Goal: Information Seeking & Learning: Learn about a topic

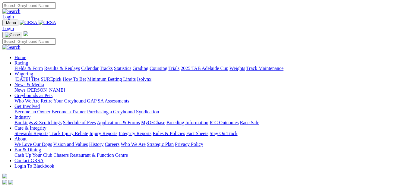
click at [72, 66] on link "Results & Replays" at bounding box center [62, 68] width 36 height 5
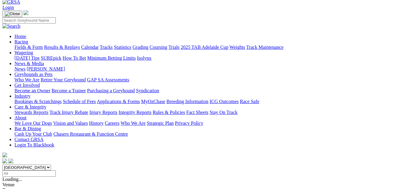
scroll to position [30, 0]
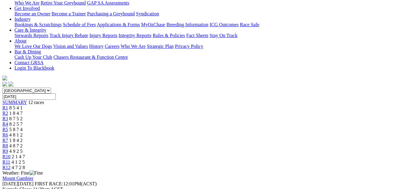
scroll to position [113, 0]
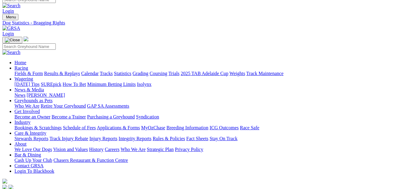
scroll to position [8, 0]
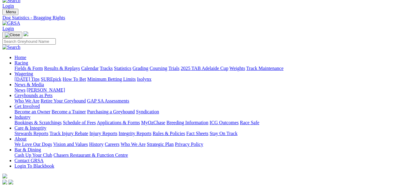
scroll to position [0, 0]
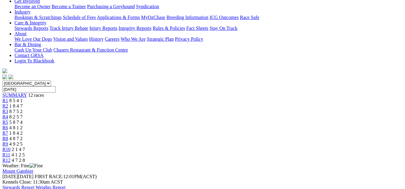
scroll to position [121, 0]
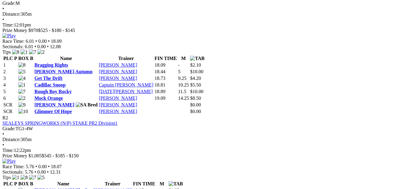
scroll to position [324, 0]
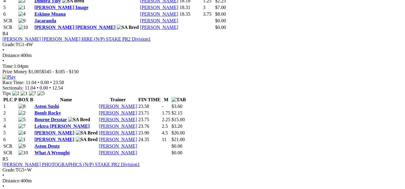
scroll to position [663, 0]
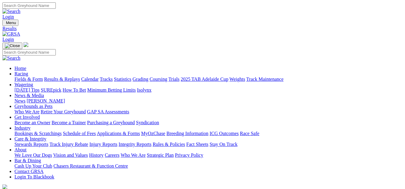
scroll to position [14, 0]
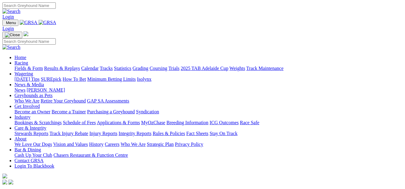
click at [16, 66] on link "Fields & Form" at bounding box center [28, 68] width 28 height 5
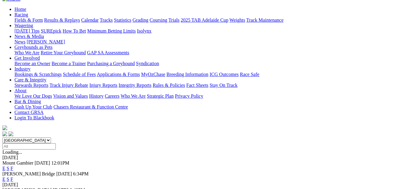
scroll to position [75, 0]
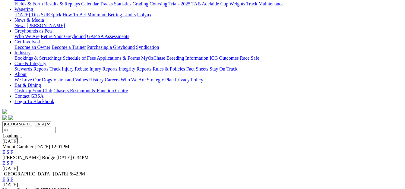
click at [13, 177] on link "F" at bounding box center [12, 179] width 3 height 5
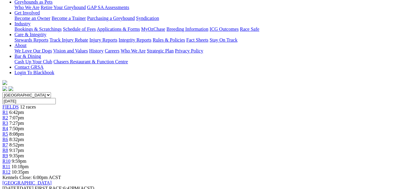
scroll to position [106, 0]
